Goal: Task Accomplishment & Management: Use online tool/utility

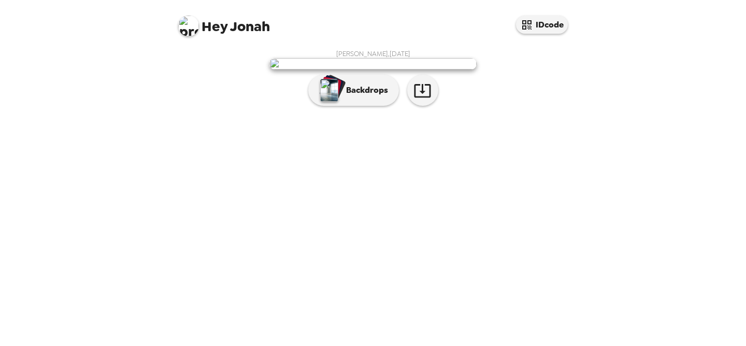
scroll to position [29, 0]
click at [343, 101] on div "button" at bounding box center [333, 87] width 25 height 26
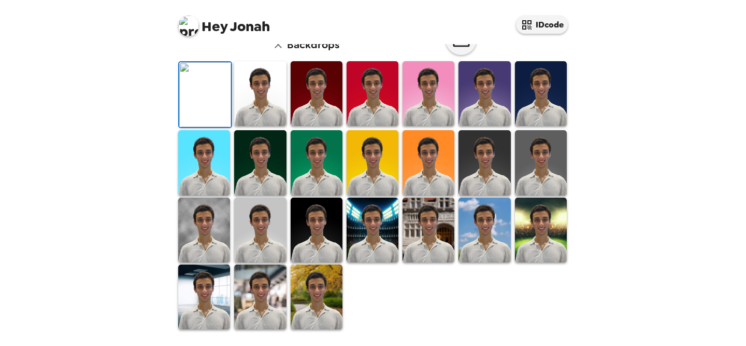
scroll to position [116, 0]
click at [287, 129] on div at bounding box center [260, 94] width 56 height 69
click at [267, 126] on img at bounding box center [260, 93] width 52 height 65
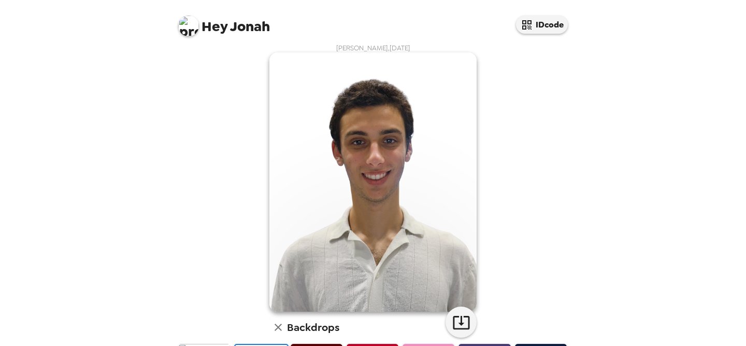
scroll to position [60, 0]
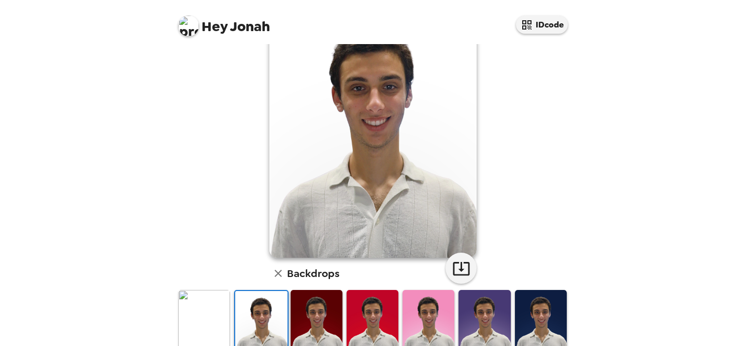
click at [326, 324] on img at bounding box center [317, 322] width 52 height 65
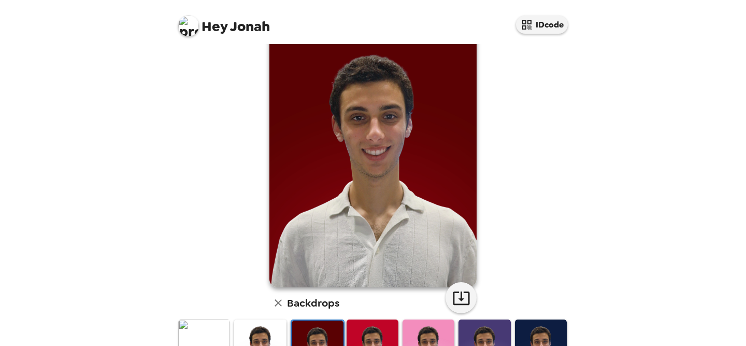
scroll to position [31, 0]
click at [370, 339] on img at bounding box center [373, 351] width 52 height 65
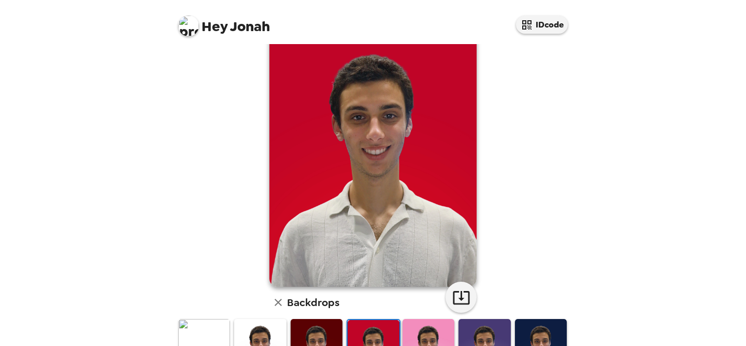
click at [435, 332] on img at bounding box center [429, 351] width 52 height 65
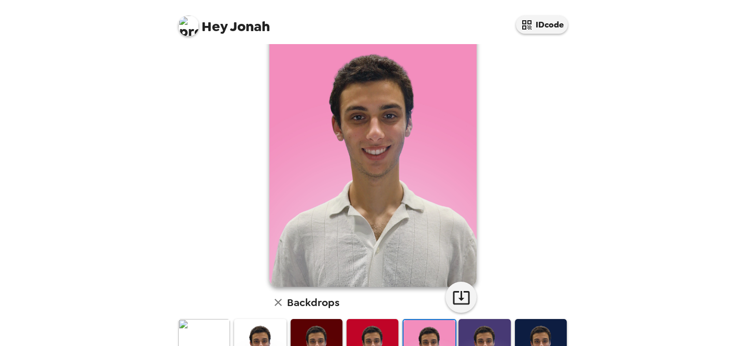
click at [487, 330] on img at bounding box center [485, 351] width 52 height 65
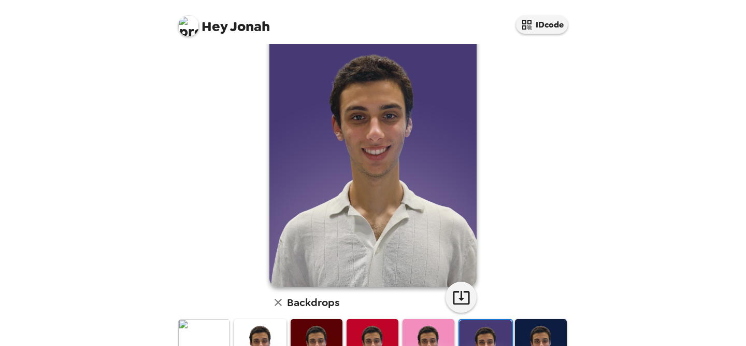
click at [548, 335] on img at bounding box center [541, 351] width 52 height 65
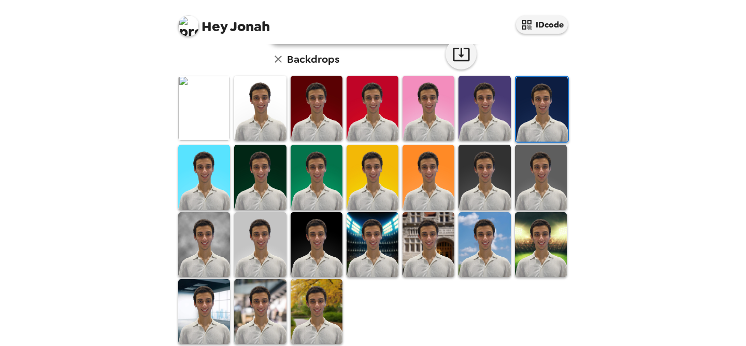
scroll to position [289, 0]
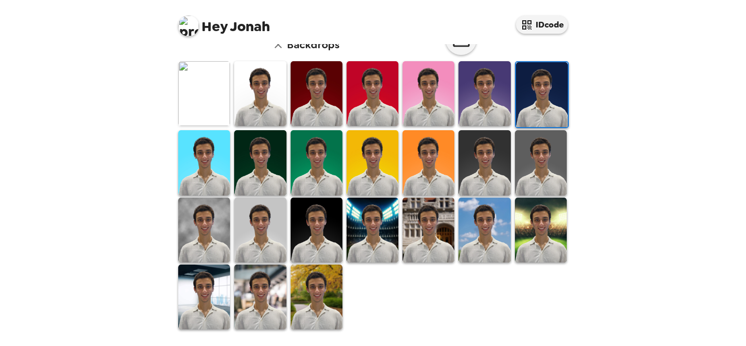
click at [242, 283] on img at bounding box center [260, 296] width 52 height 65
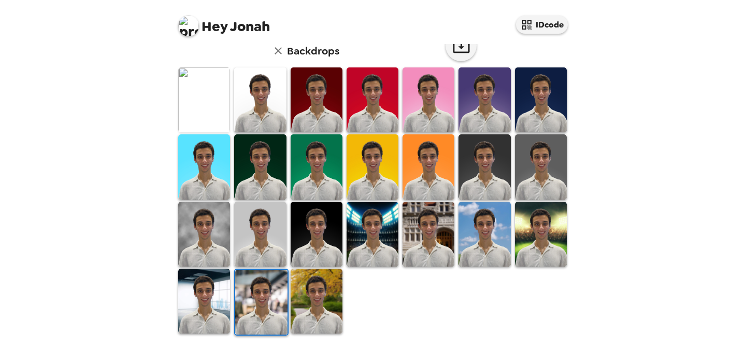
scroll to position [282, 0]
click at [266, 175] on img at bounding box center [260, 166] width 52 height 65
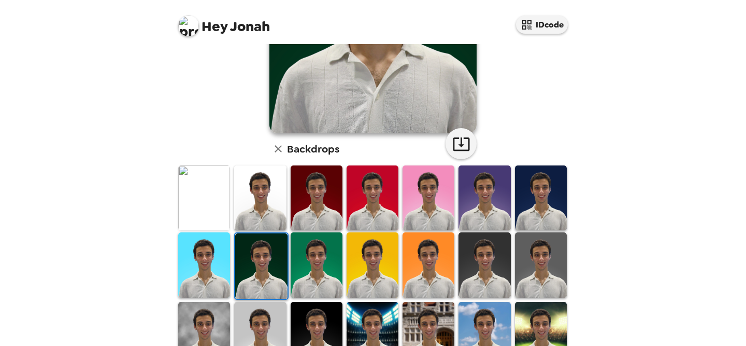
scroll to position [289, 0]
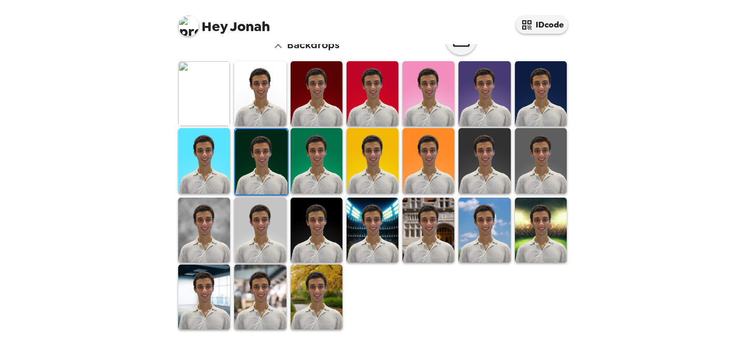
click at [218, 284] on img at bounding box center [204, 296] width 52 height 65
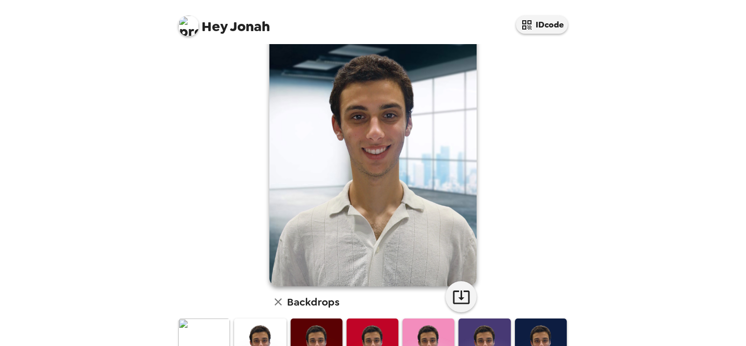
scroll to position [24, 0]
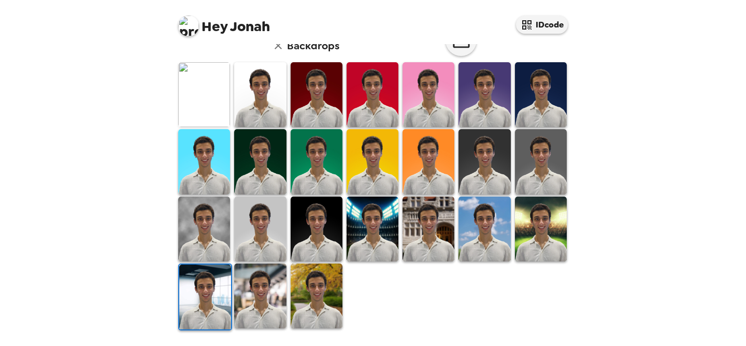
click at [252, 306] on img at bounding box center [260, 295] width 52 height 65
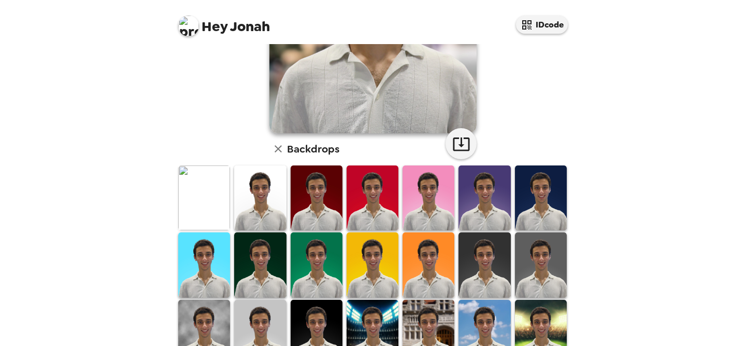
scroll to position [0, 0]
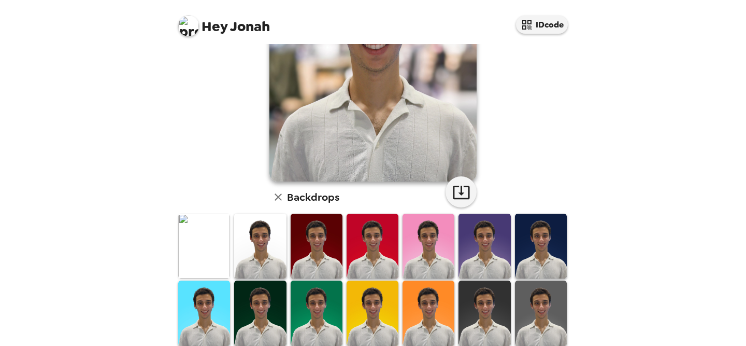
click at [196, 249] on img at bounding box center [204, 246] width 52 height 65
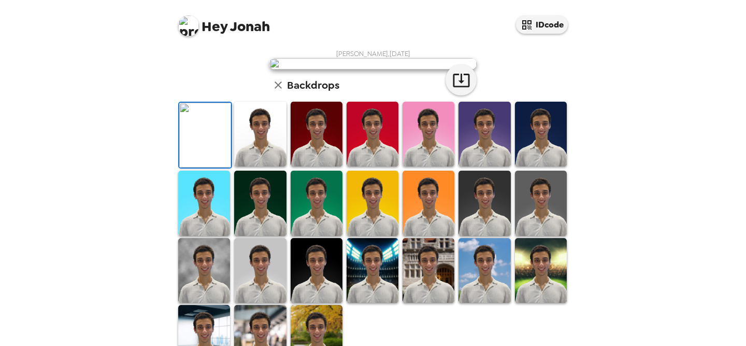
scroll to position [70, 0]
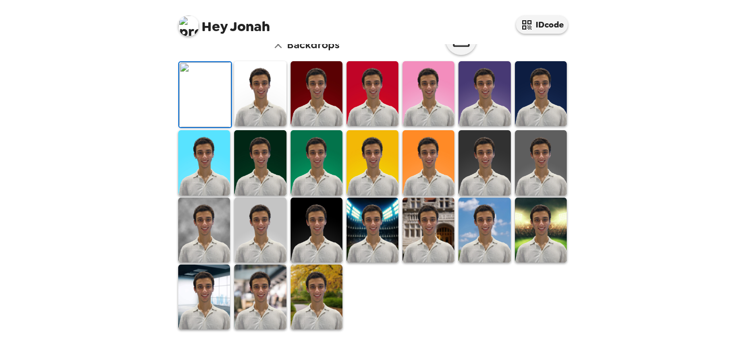
click at [251, 126] on img at bounding box center [260, 93] width 52 height 65
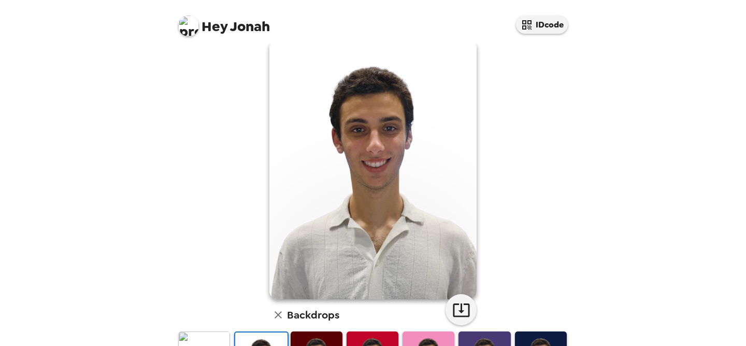
scroll to position [0, 0]
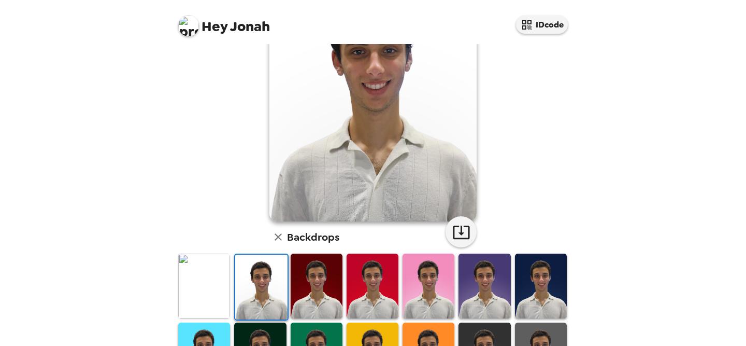
click at [277, 233] on icon "button" at bounding box center [278, 237] width 12 height 12
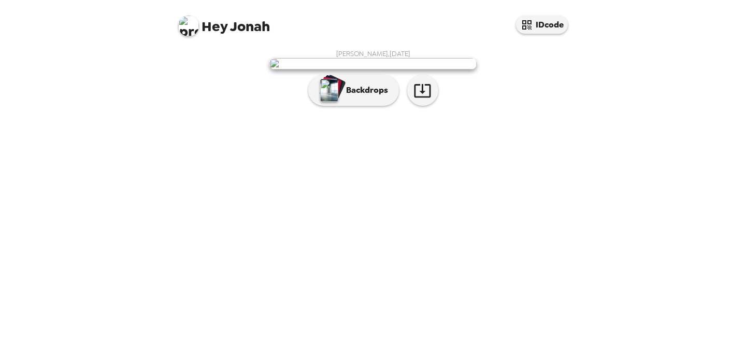
scroll to position [29, 0]
click at [396, 69] on img at bounding box center [372, 63] width 207 height 11
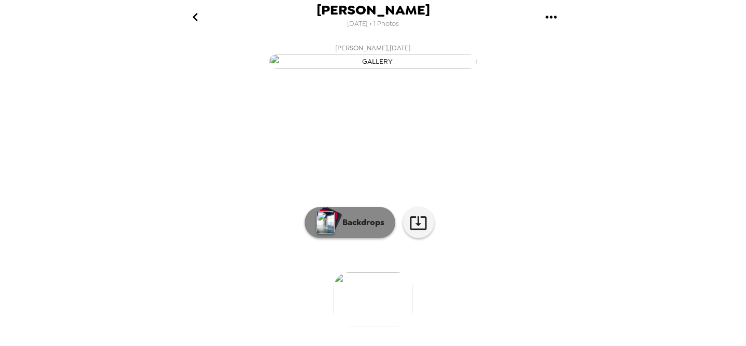
click at [368, 238] on button "Backdrops" at bounding box center [350, 222] width 91 height 31
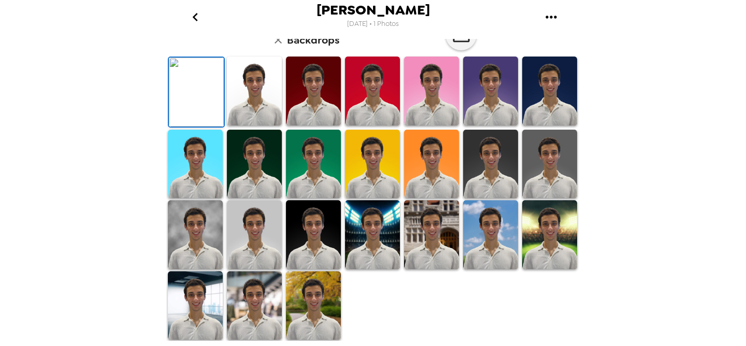
scroll to position [225, 0]
click at [250, 264] on img at bounding box center [254, 234] width 55 height 69
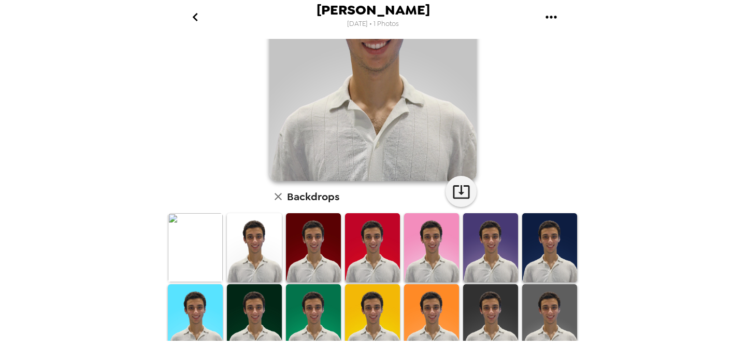
scroll to position [283, 0]
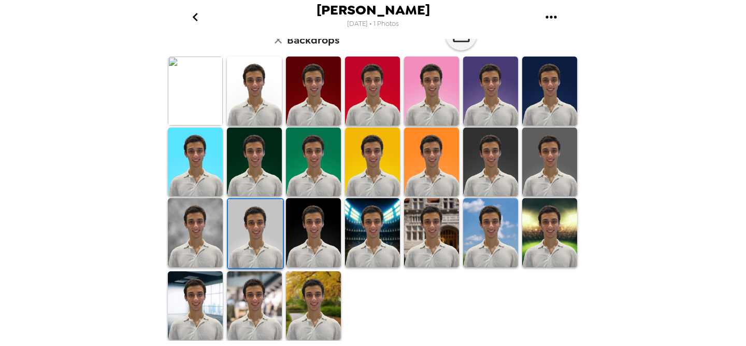
click at [532, 104] on img at bounding box center [549, 90] width 55 height 69
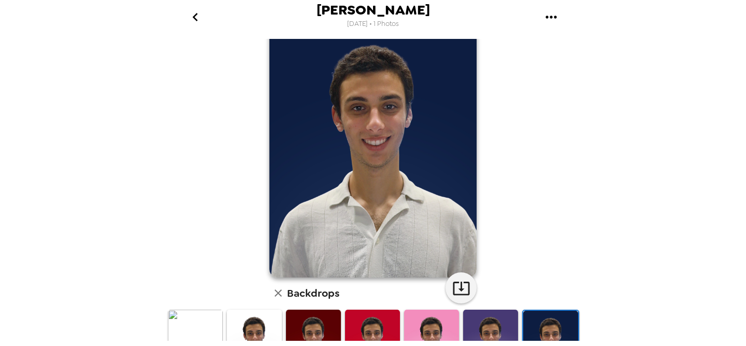
scroll to position [0, 0]
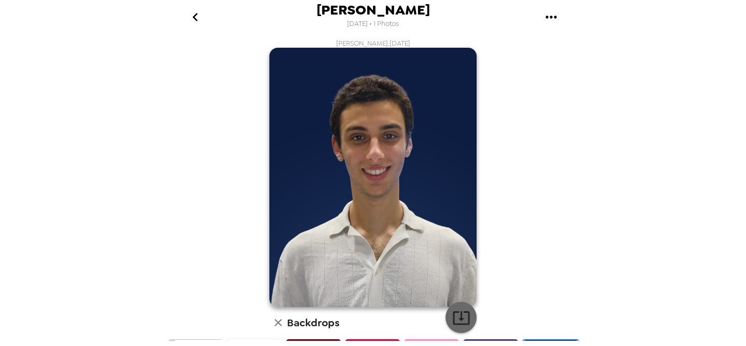
click at [467, 321] on icon "button" at bounding box center [461, 317] width 18 height 18
click at [197, 20] on icon "go back" at bounding box center [195, 17] width 17 height 17
